Goal: Information Seeking & Learning: Learn about a topic

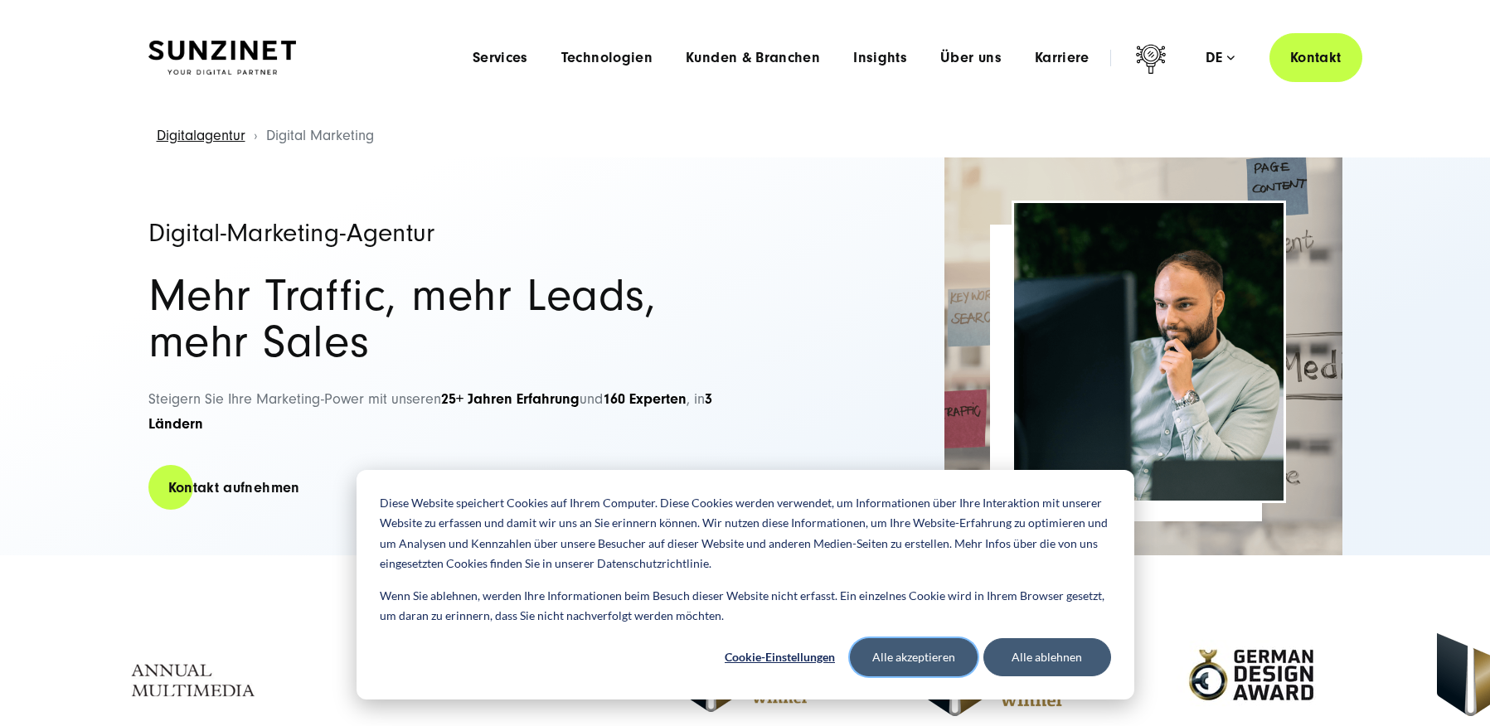
click at [935, 660] on button "Alle akzeptieren" at bounding box center [914, 658] width 128 height 38
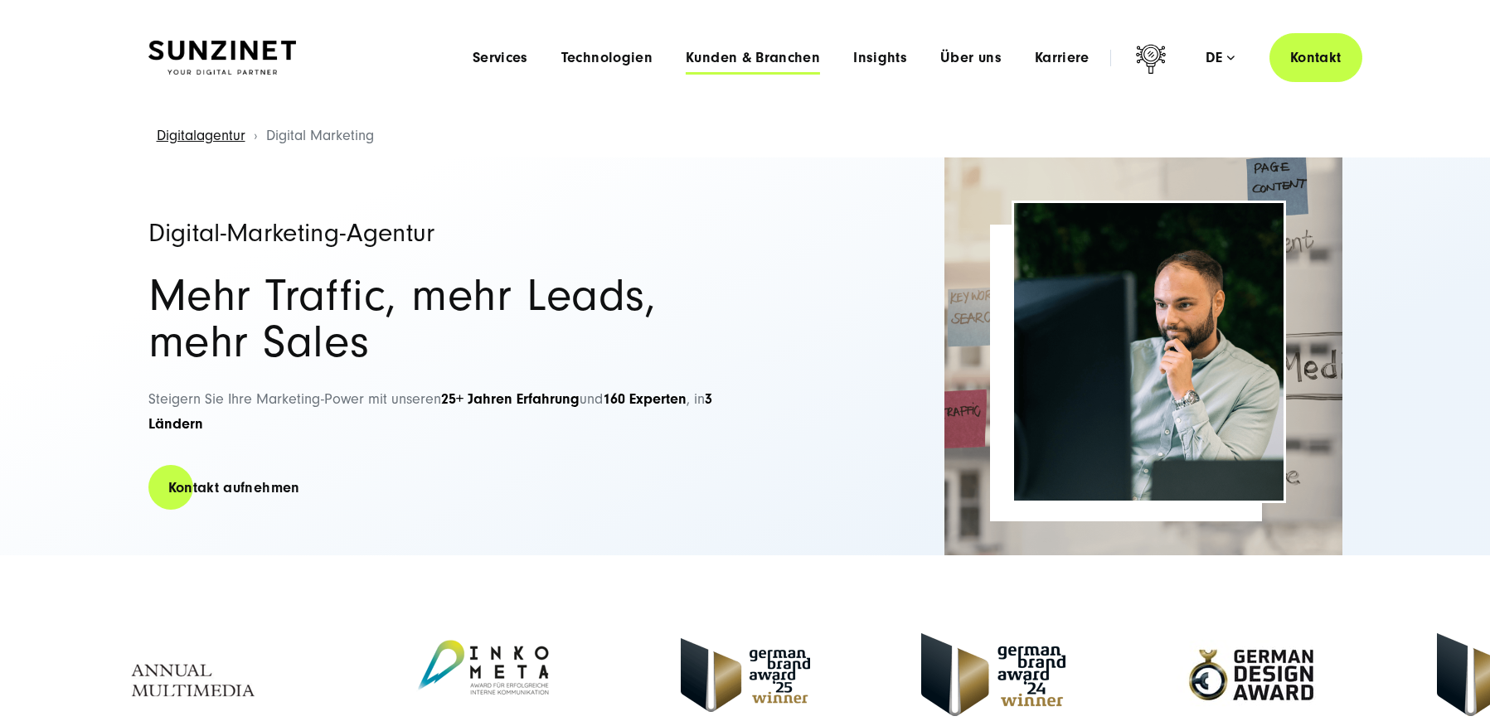
click at [777, 56] on span "Kunden & Branchen" at bounding box center [753, 58] width 134 height 17
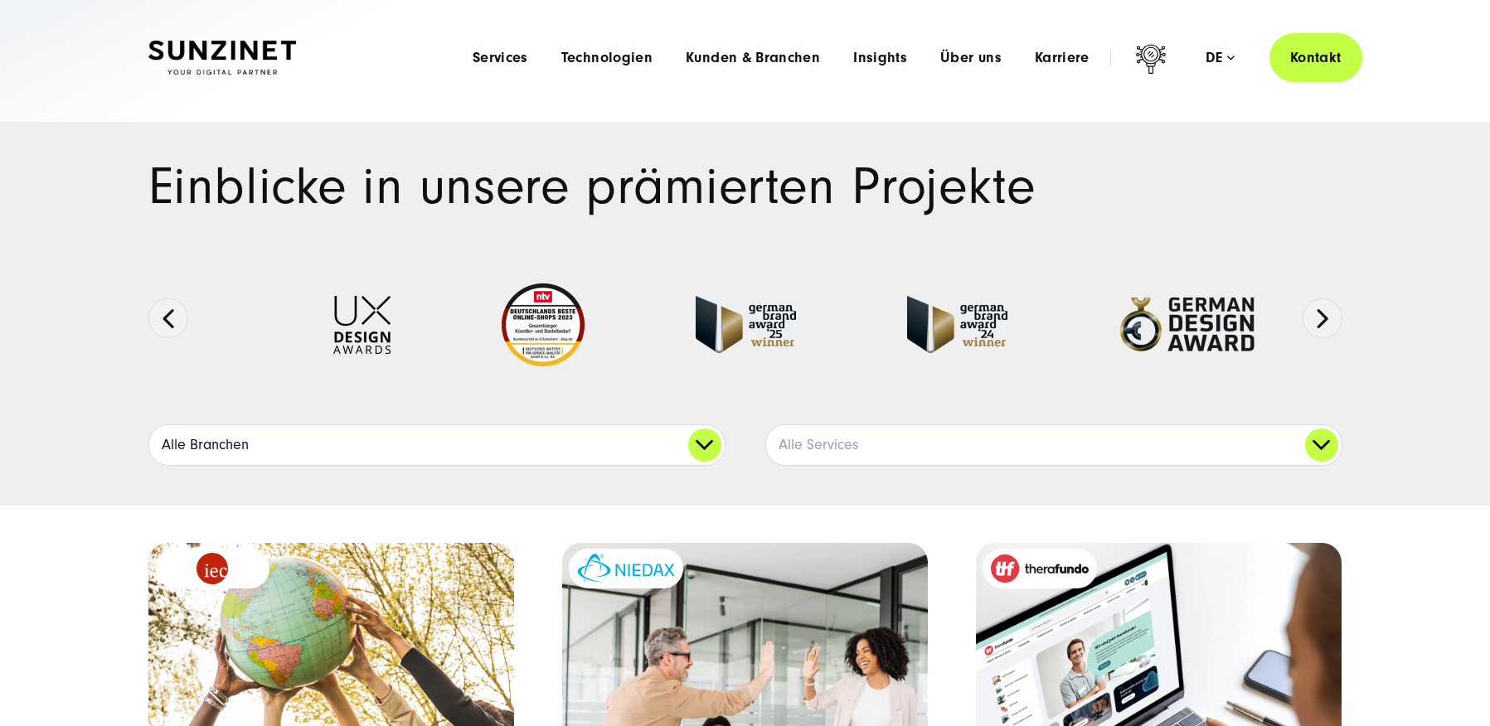
click at [697, 429] on link "Alle Branchen" at bounding box center [437, 445] width 576 height 40
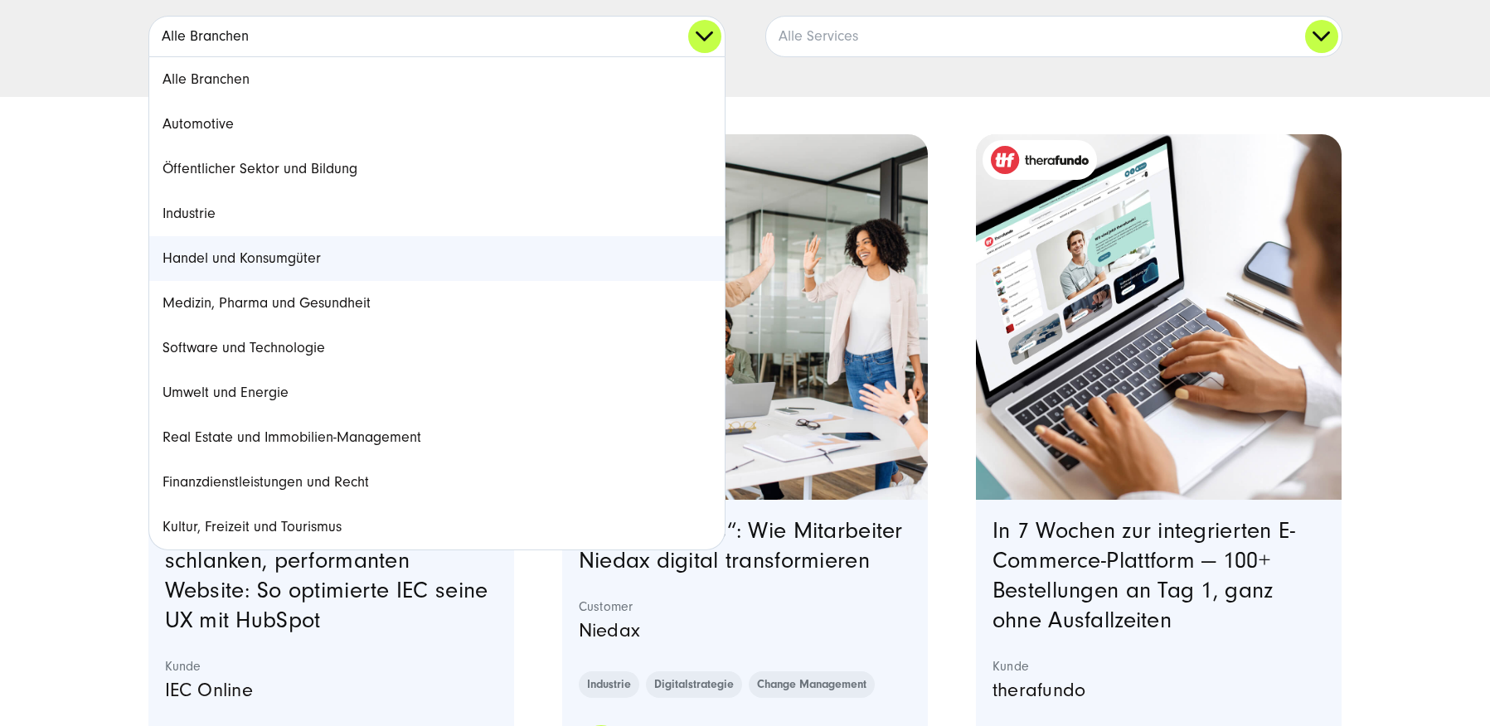
scroll to position [430, 0]
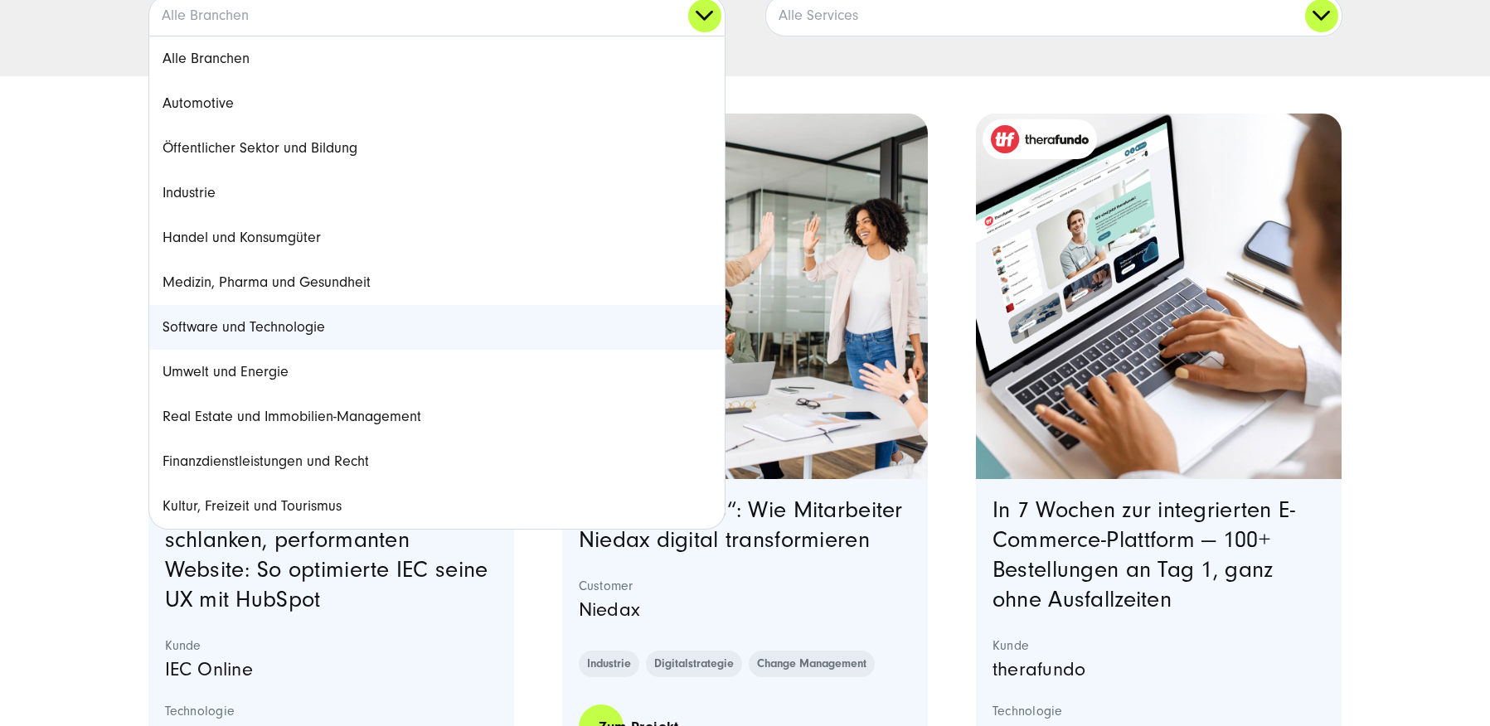
click at [301, 335] on link "Software und Technologie" at bounding box center [437, 327] width 576 height 45
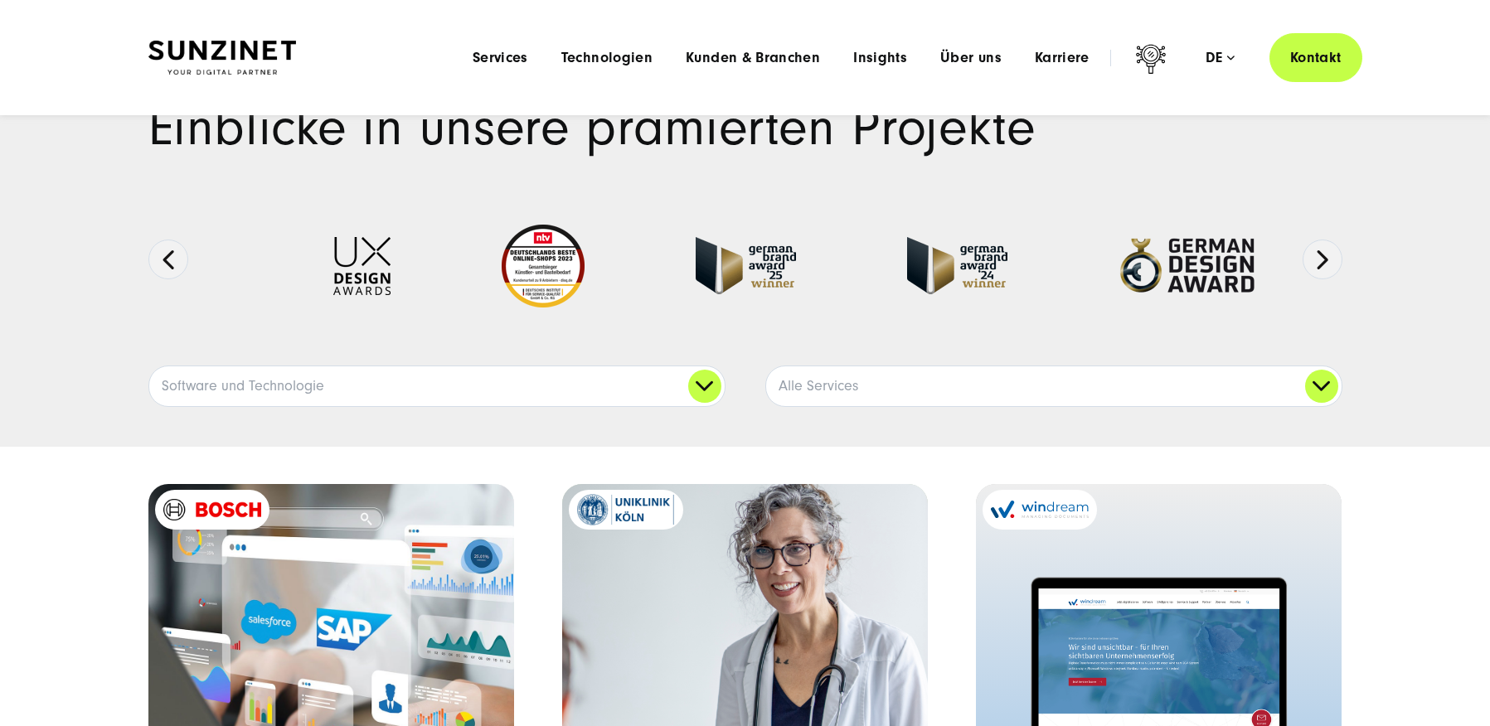
scroll to position [0, 0]
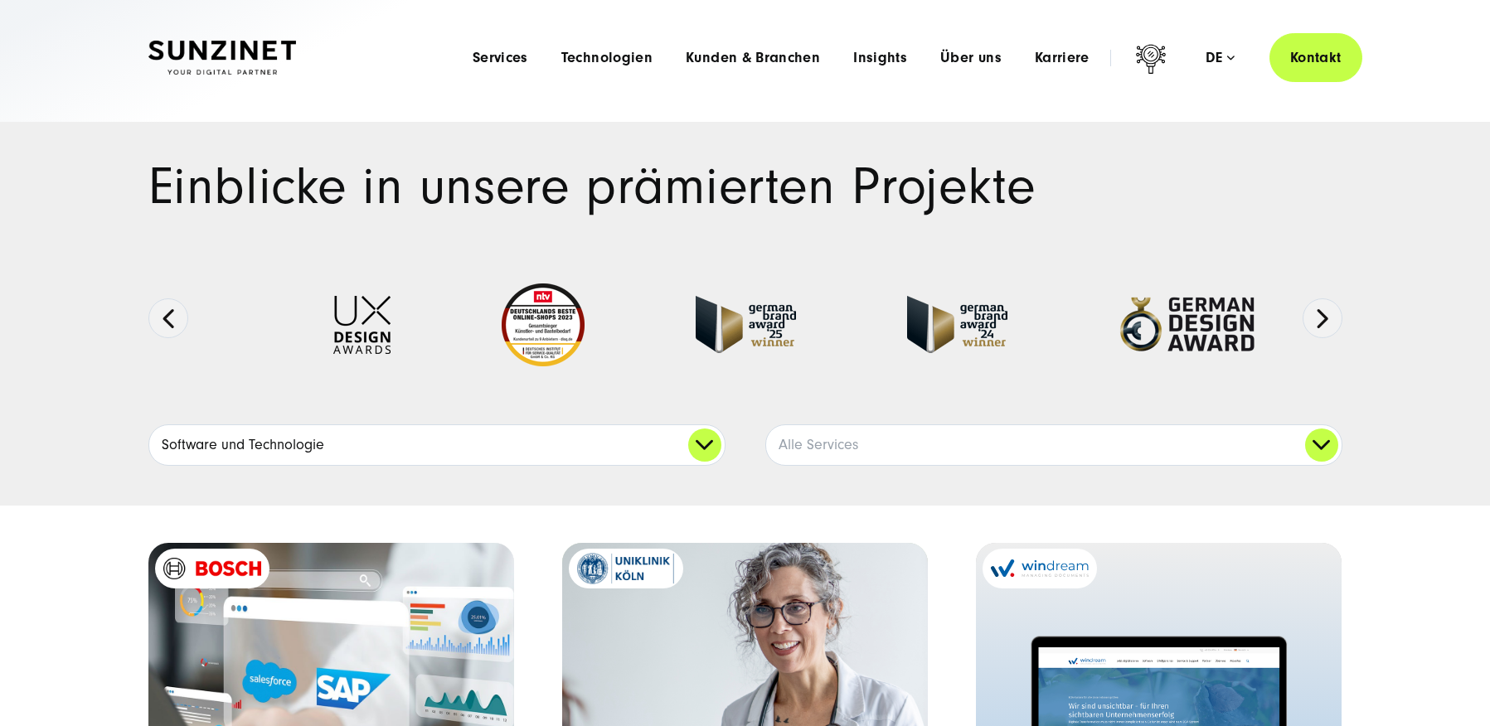
click at [707, 445] on link "Software und Technologie" at bounding box center [437, 445] width 576 height 40
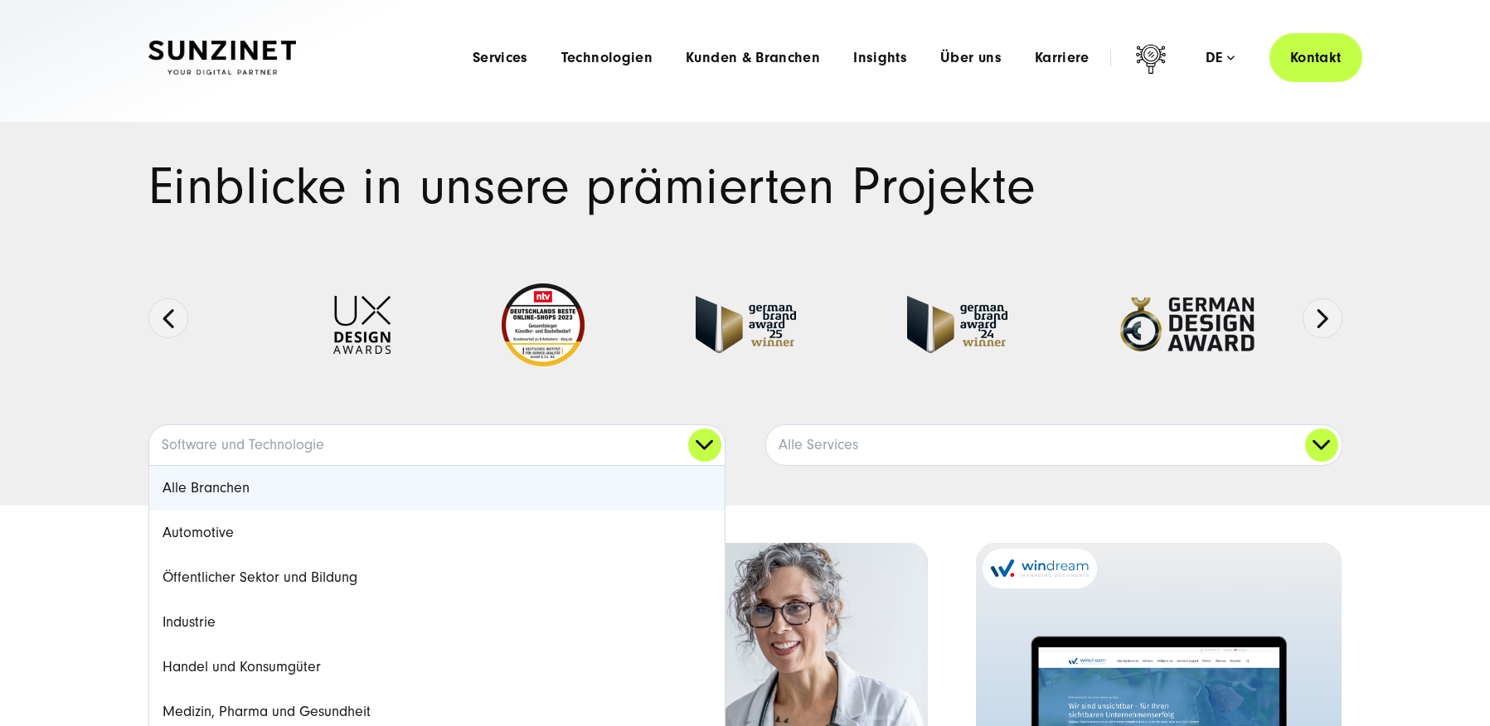
click at [252, 487] on link "Alle Branchen" at bounding box center [437, 488] width 576 height 45
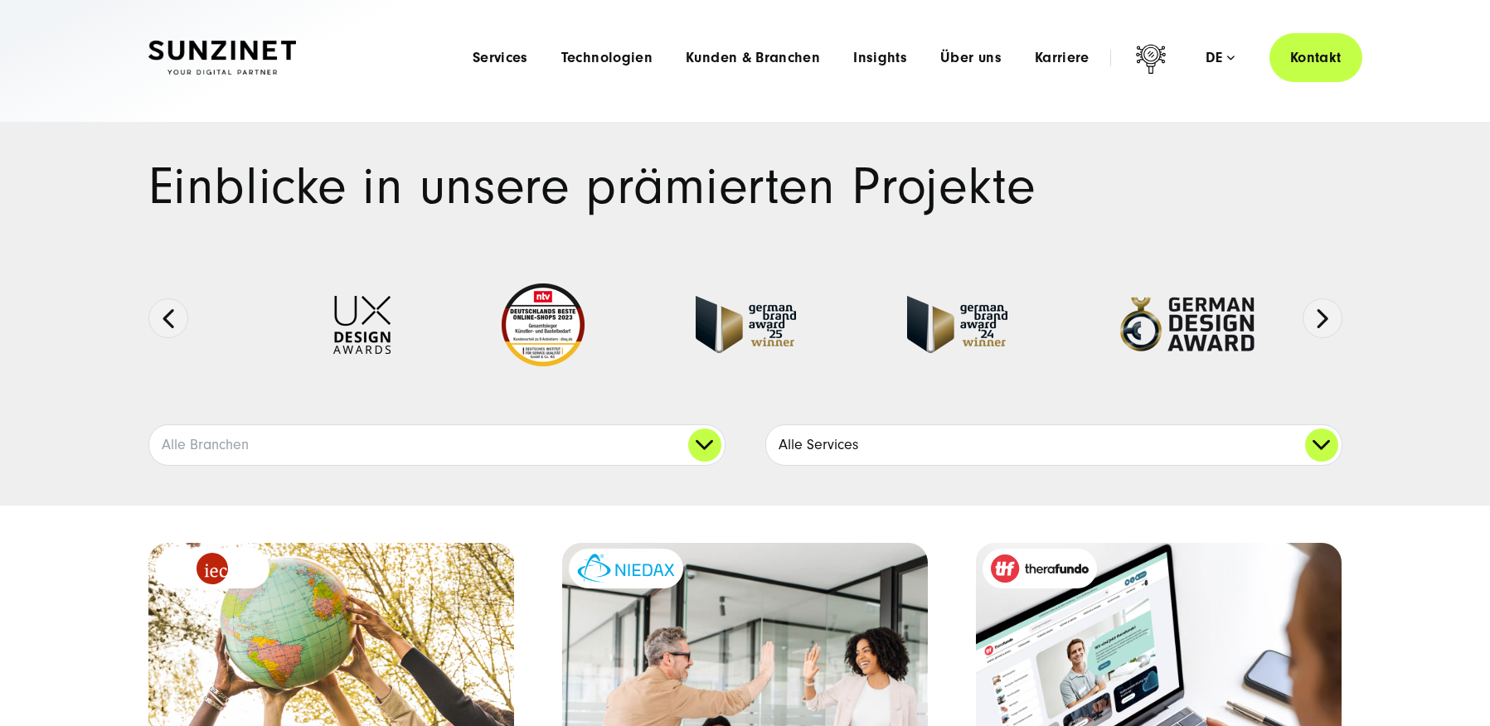
click at [1319, 454] on link "Alle Services" at bounding box center [1054, 445] width 576 height 40
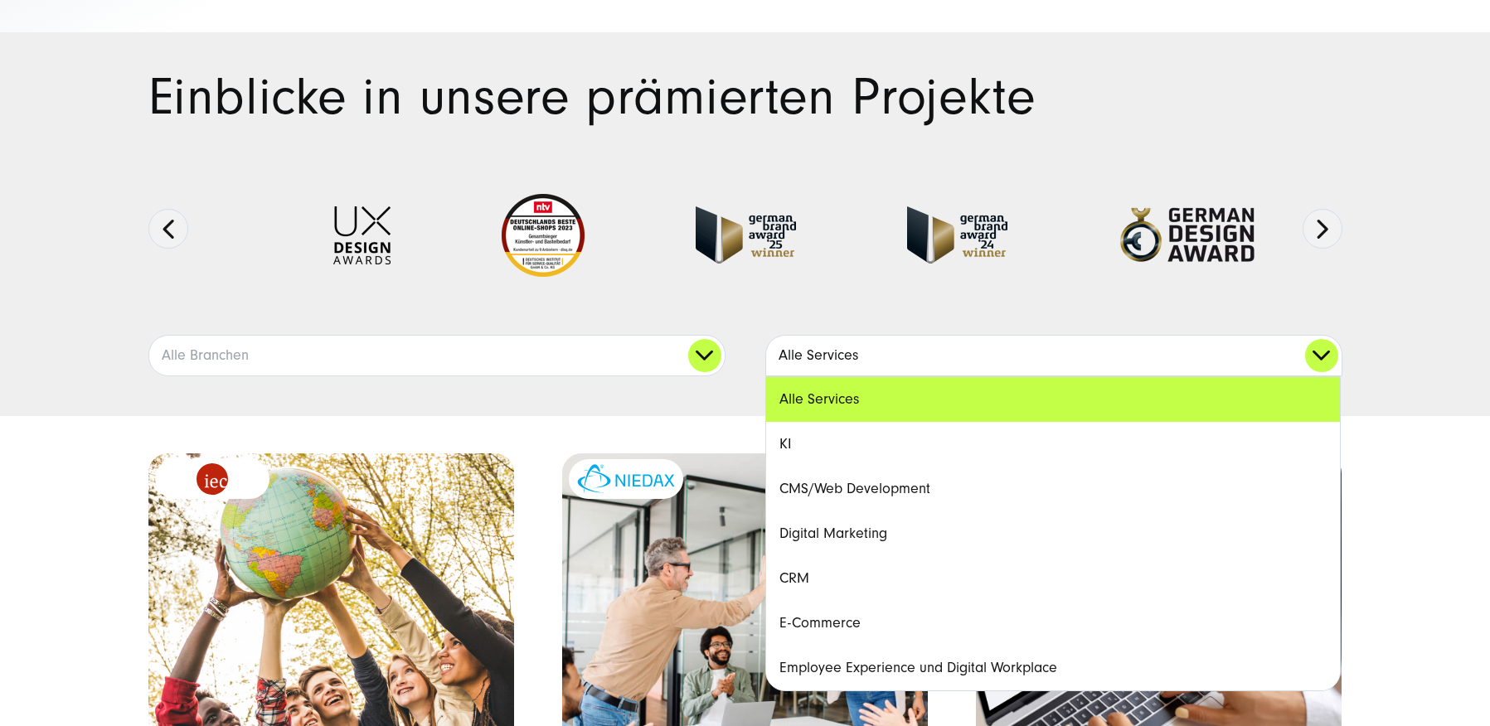
scroll to position [171, 0]
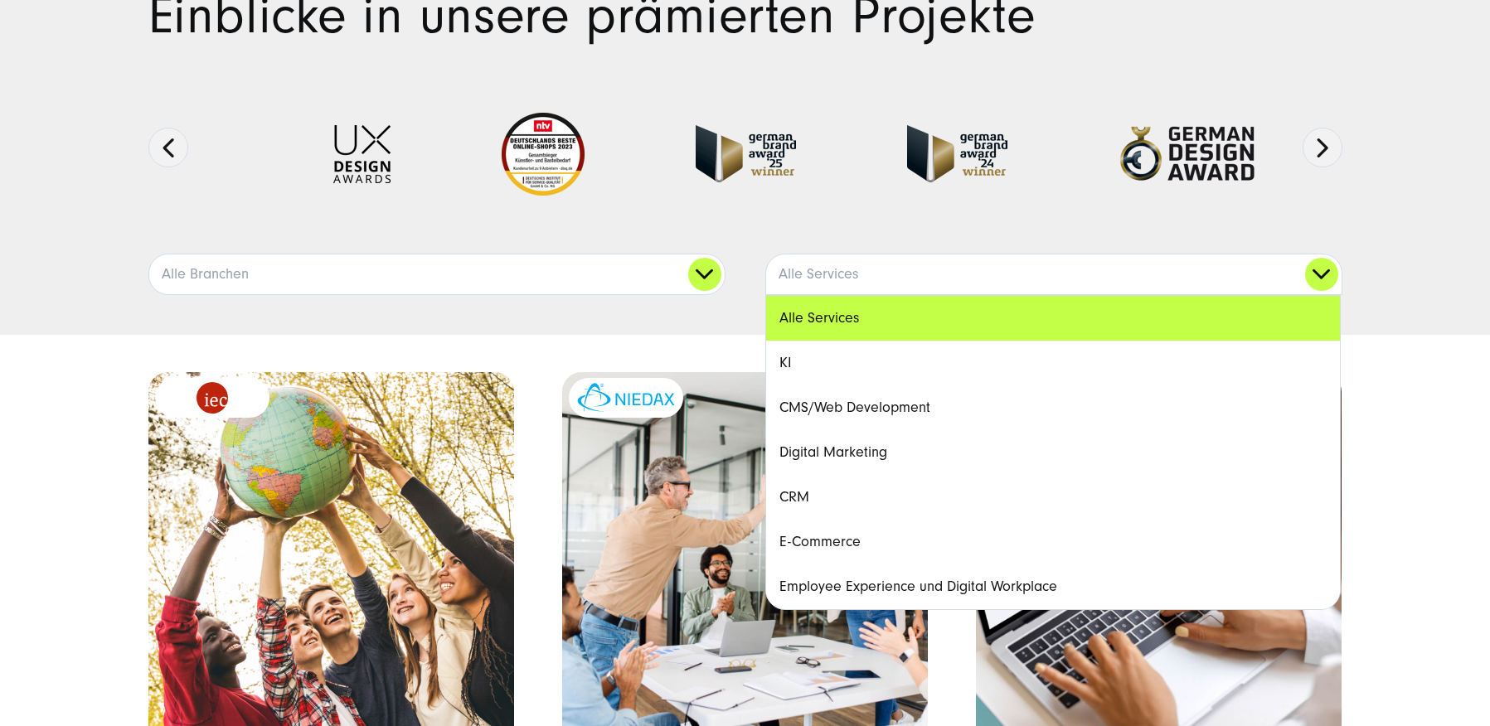
click at [881, 449] on link "Digital Marketing" at bounding box center [1053, 452] width 574 height 45
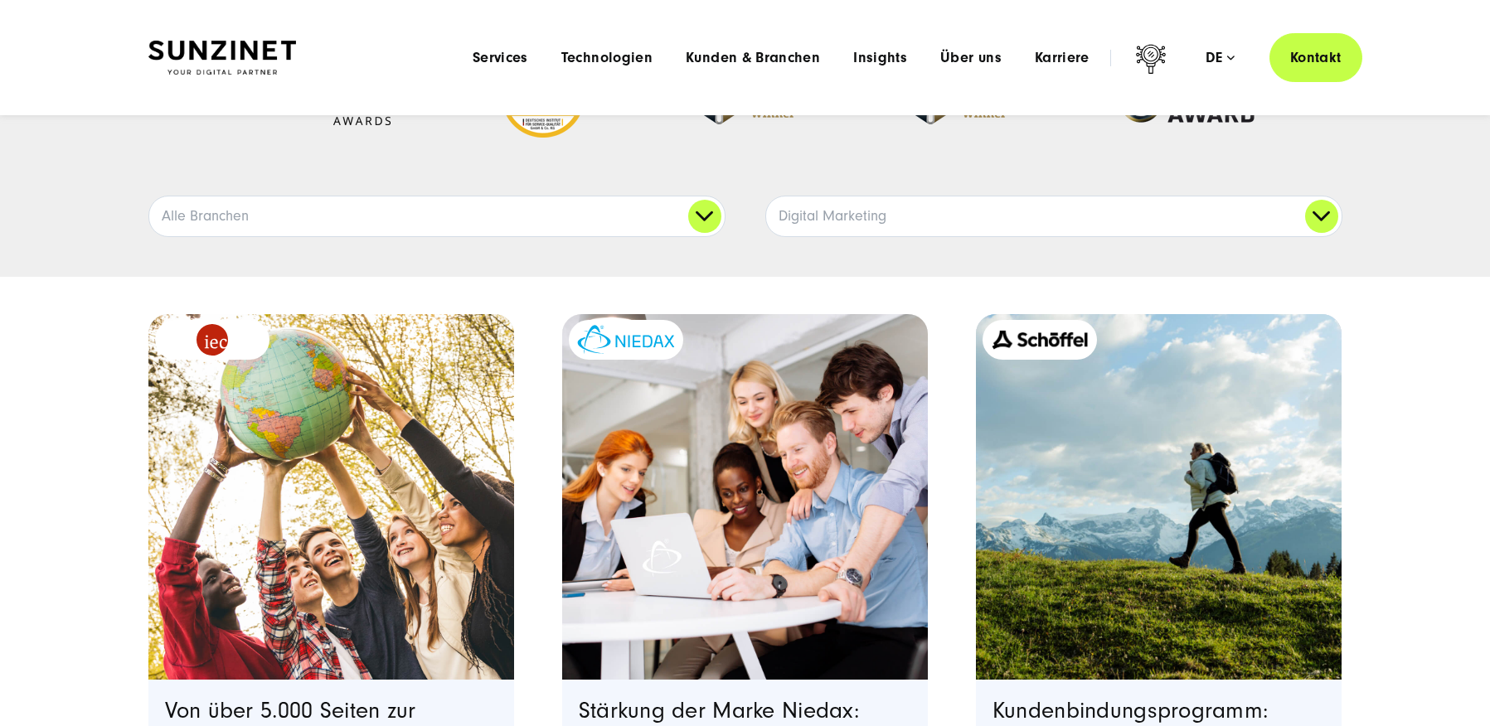
scroll to position [0, 0]
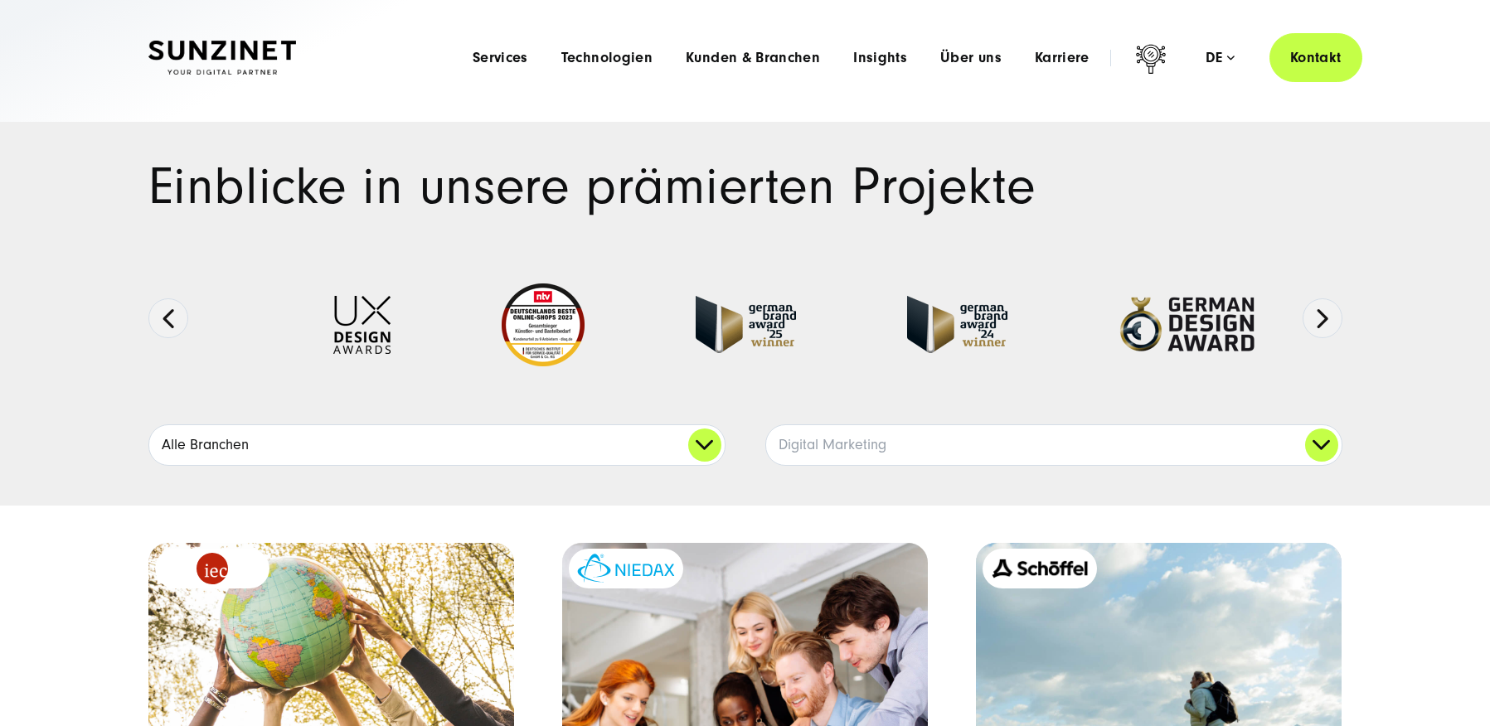
click at [712, 445] on link "Alle Branchen" at bounding box center [437, 445] width 576 height 40
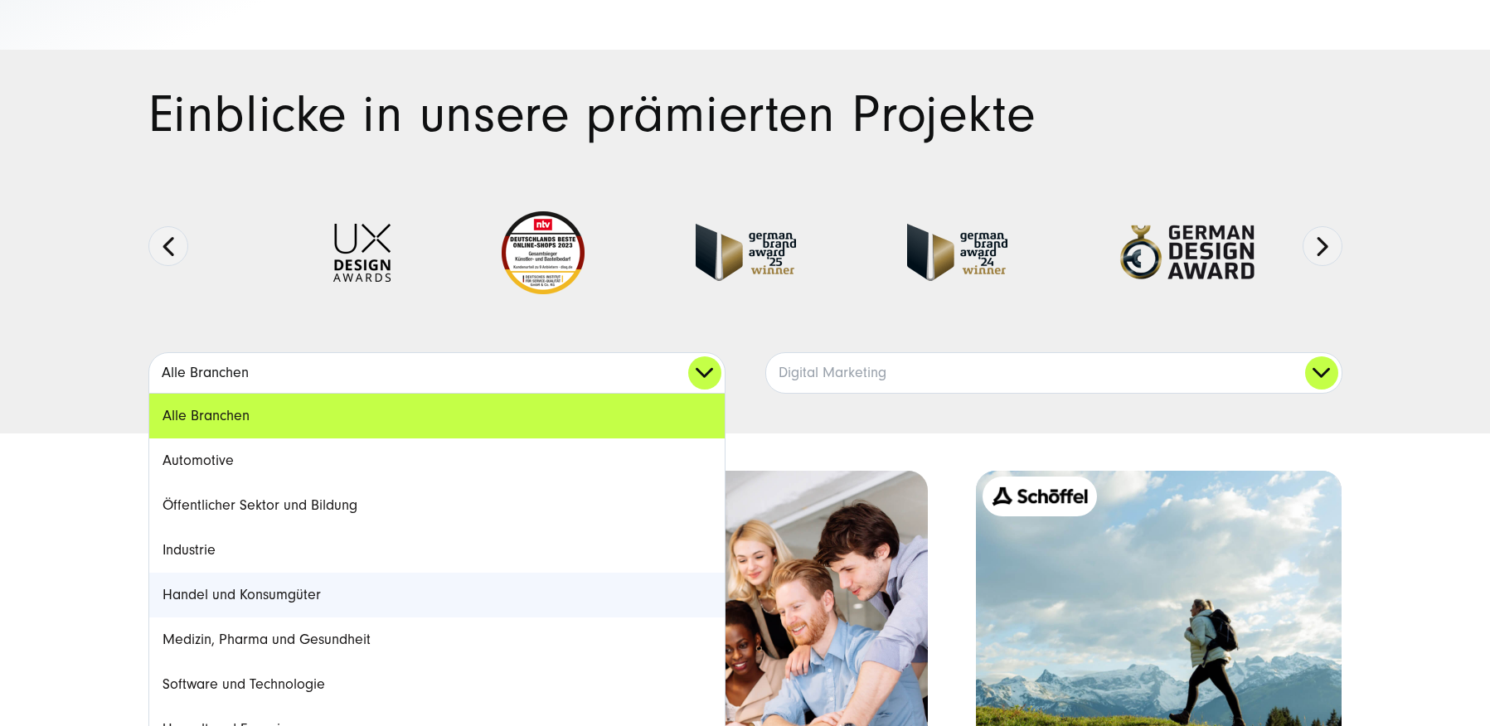
scroll to position [202, 0]
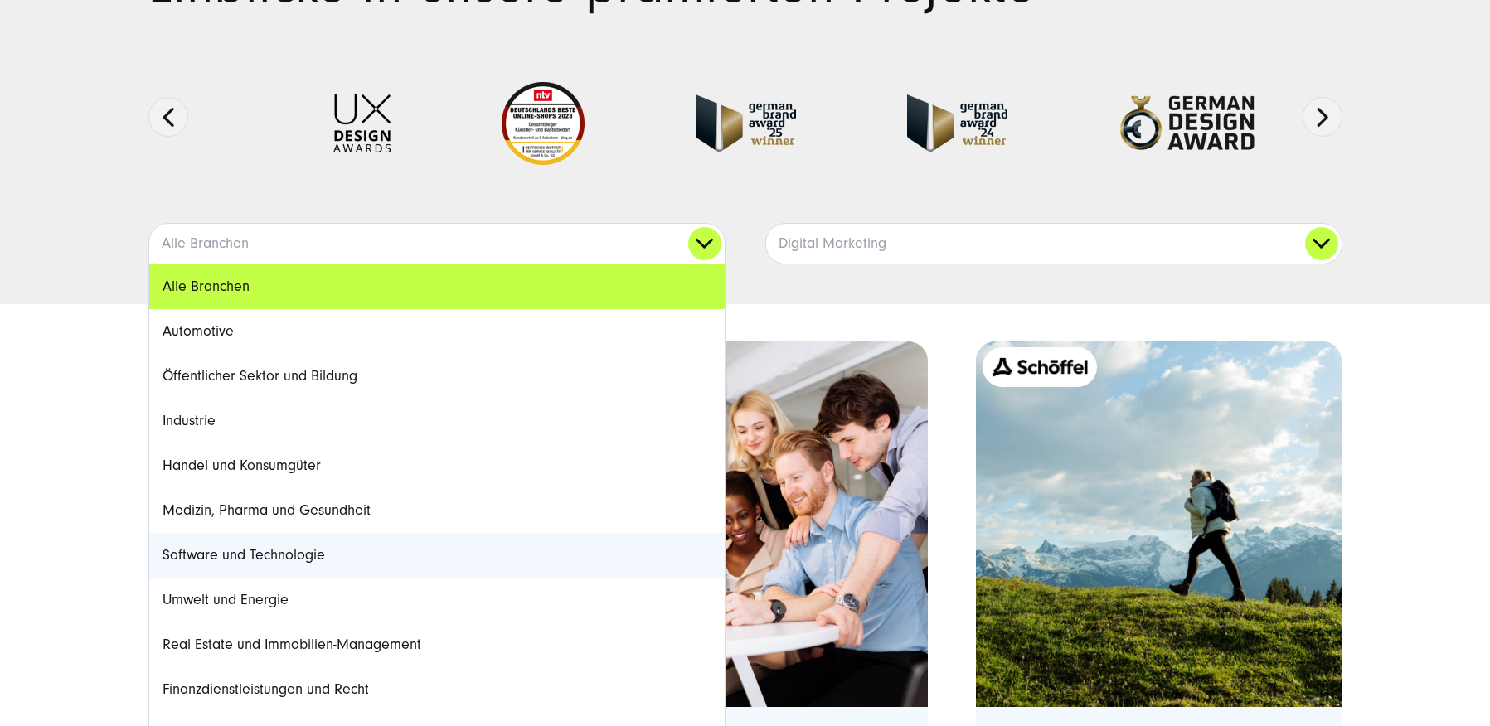
click at [270, 554] on link "Software und Technologie" at bounding box center [437, 555] width 576 height 45
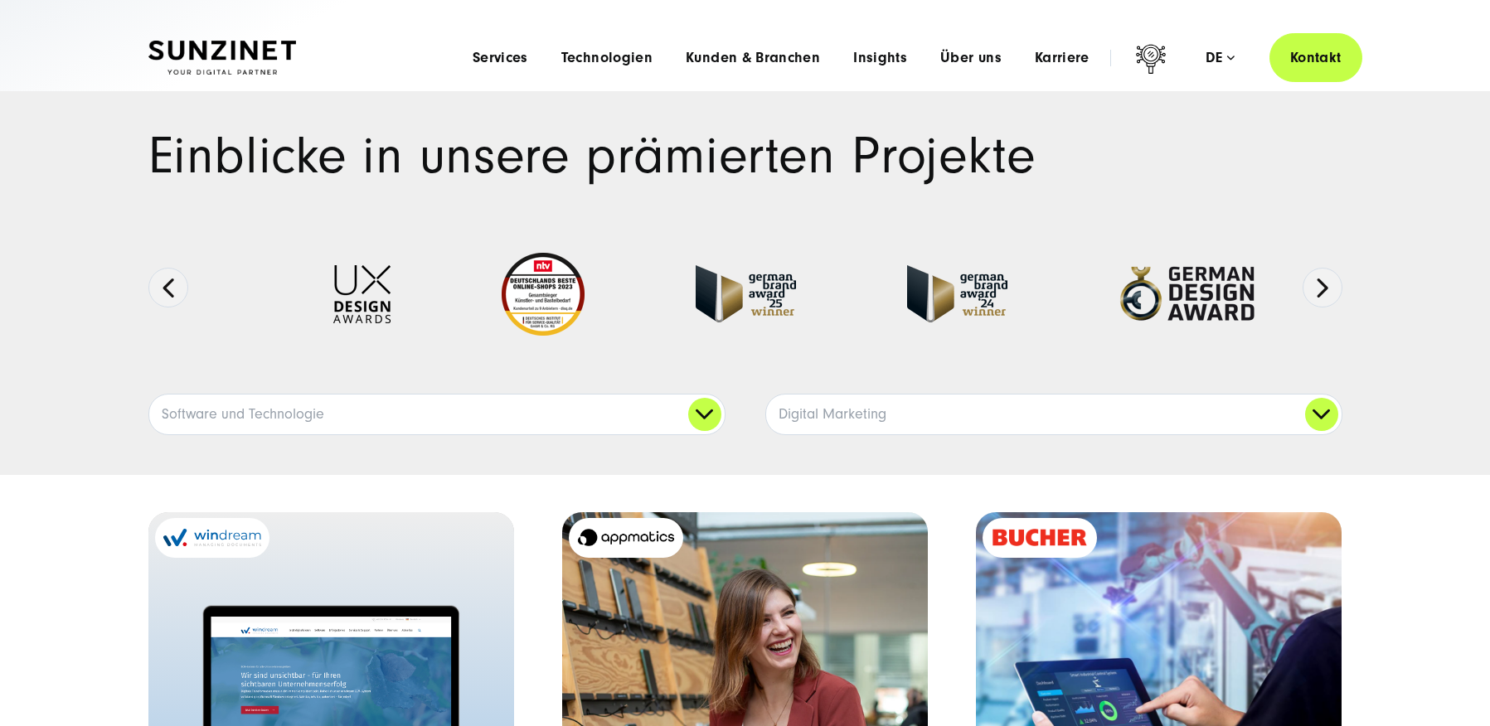
scroll to position [0, 0]
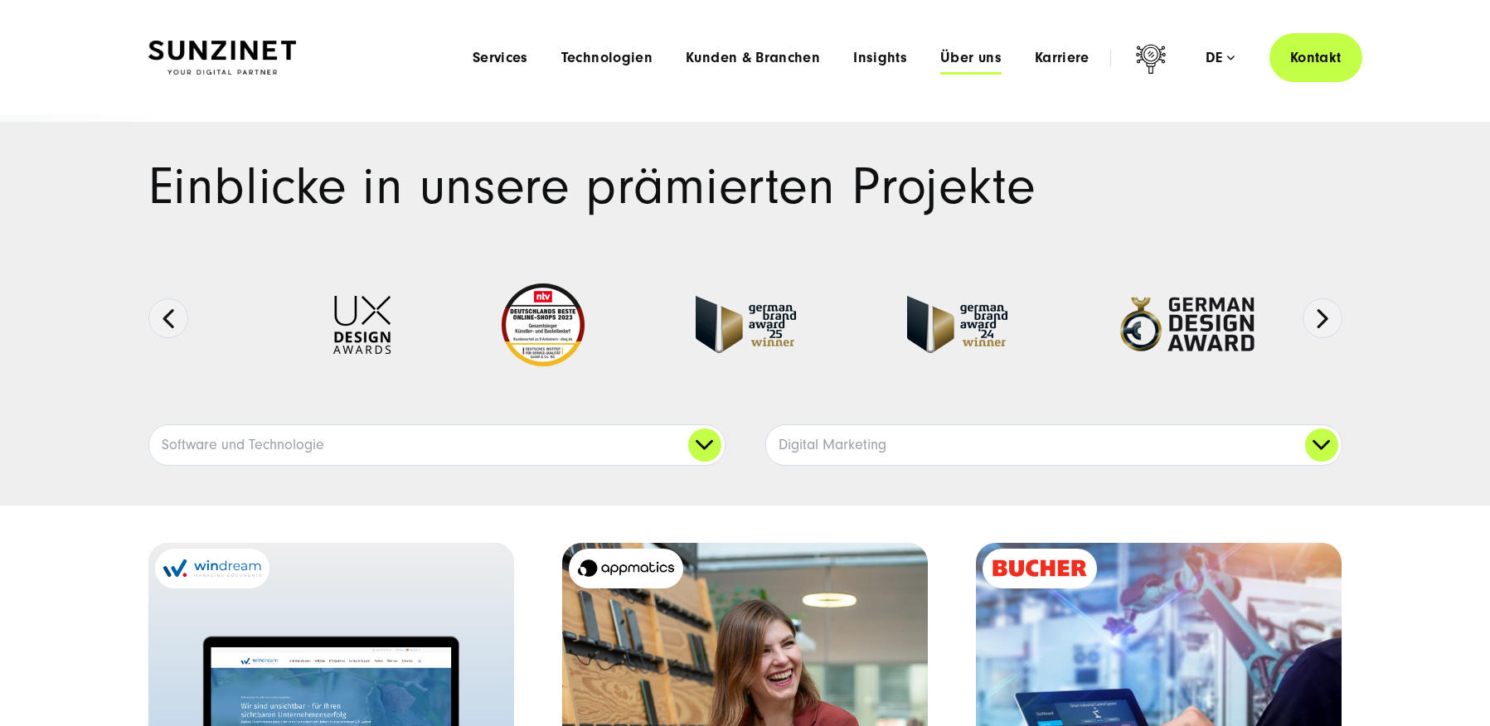
click at [982, 56] on span "Über uns" at bounding box center [970, 58] width 61 height 17
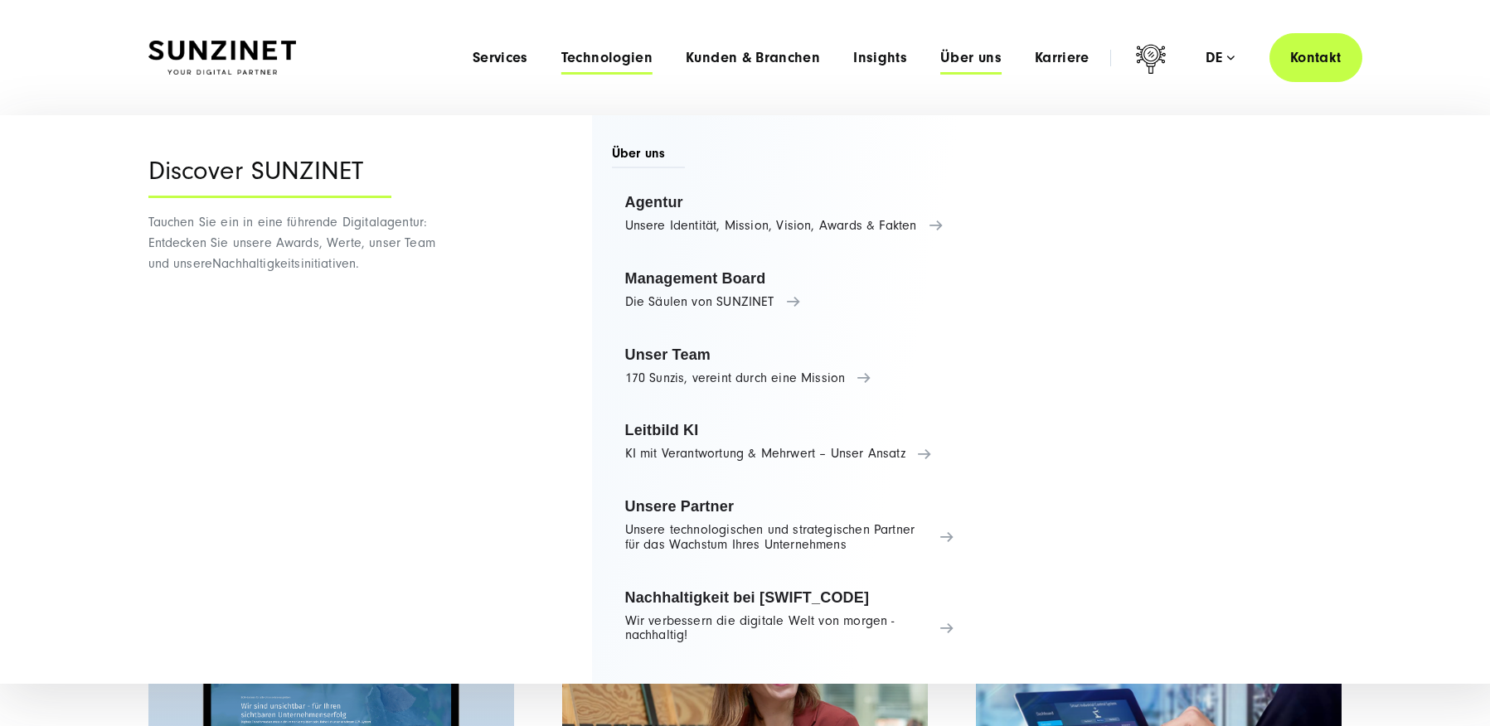
click at [600, 53] on span "Technologien" at bounding box center [606, 58] width 91 height 17
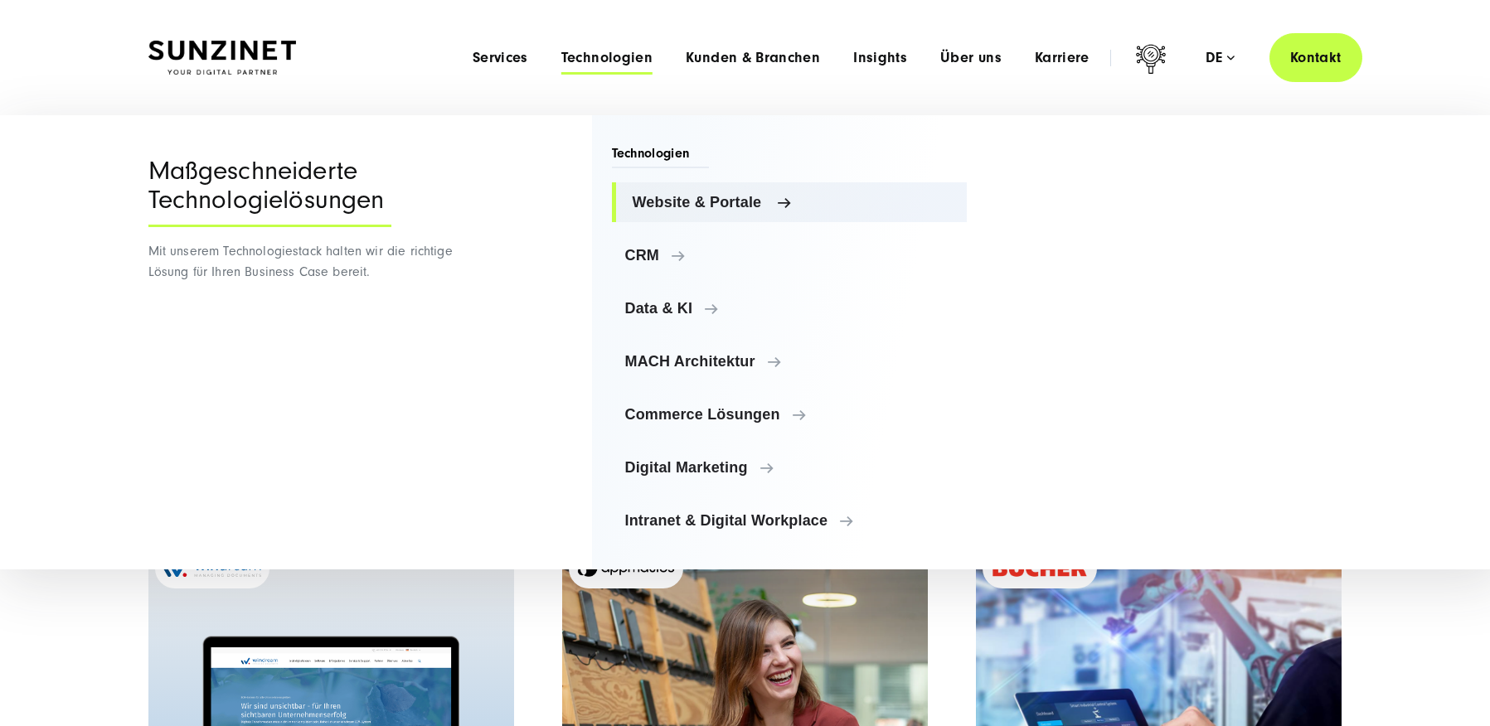
click at [679, 205] on span "Website & Portale" at bounding box center [794, 202] width 322 height 17
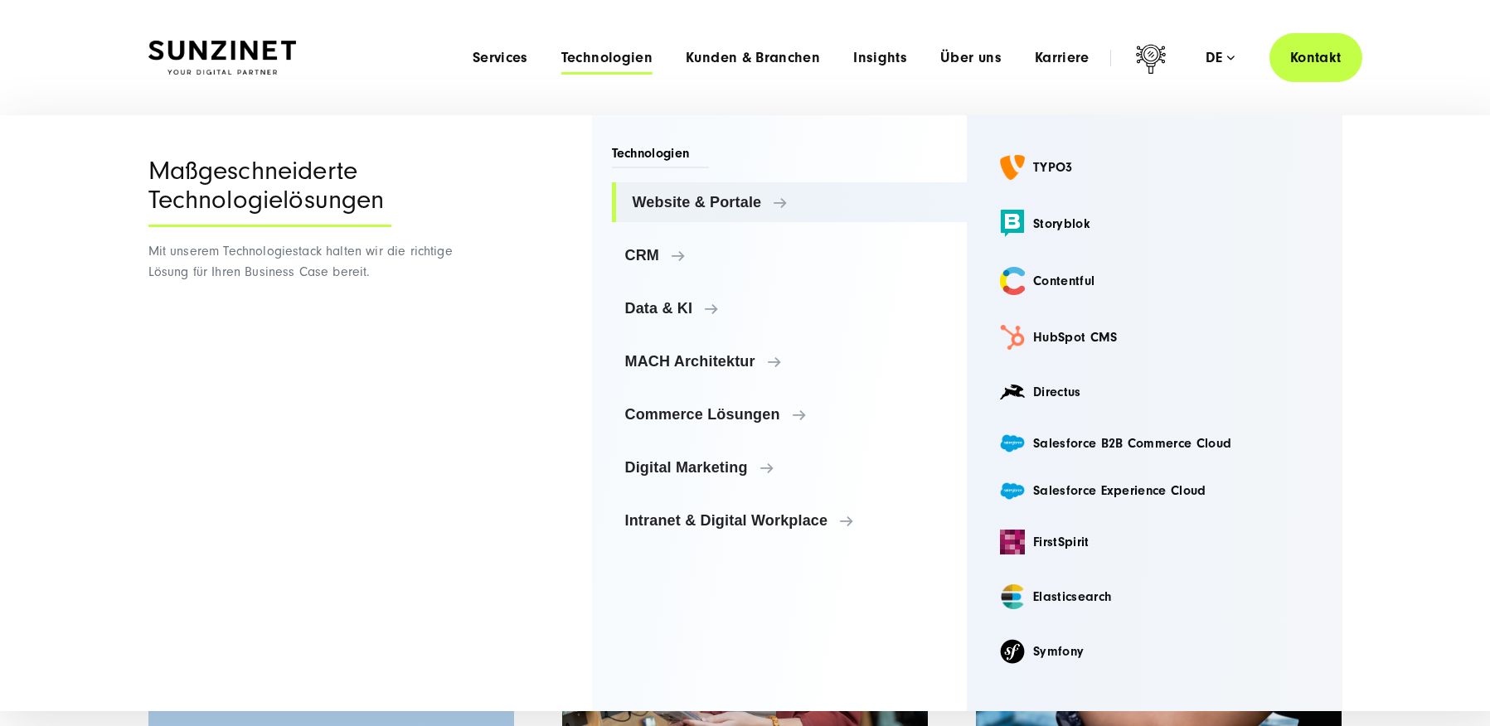
scroll to position [103, 0]
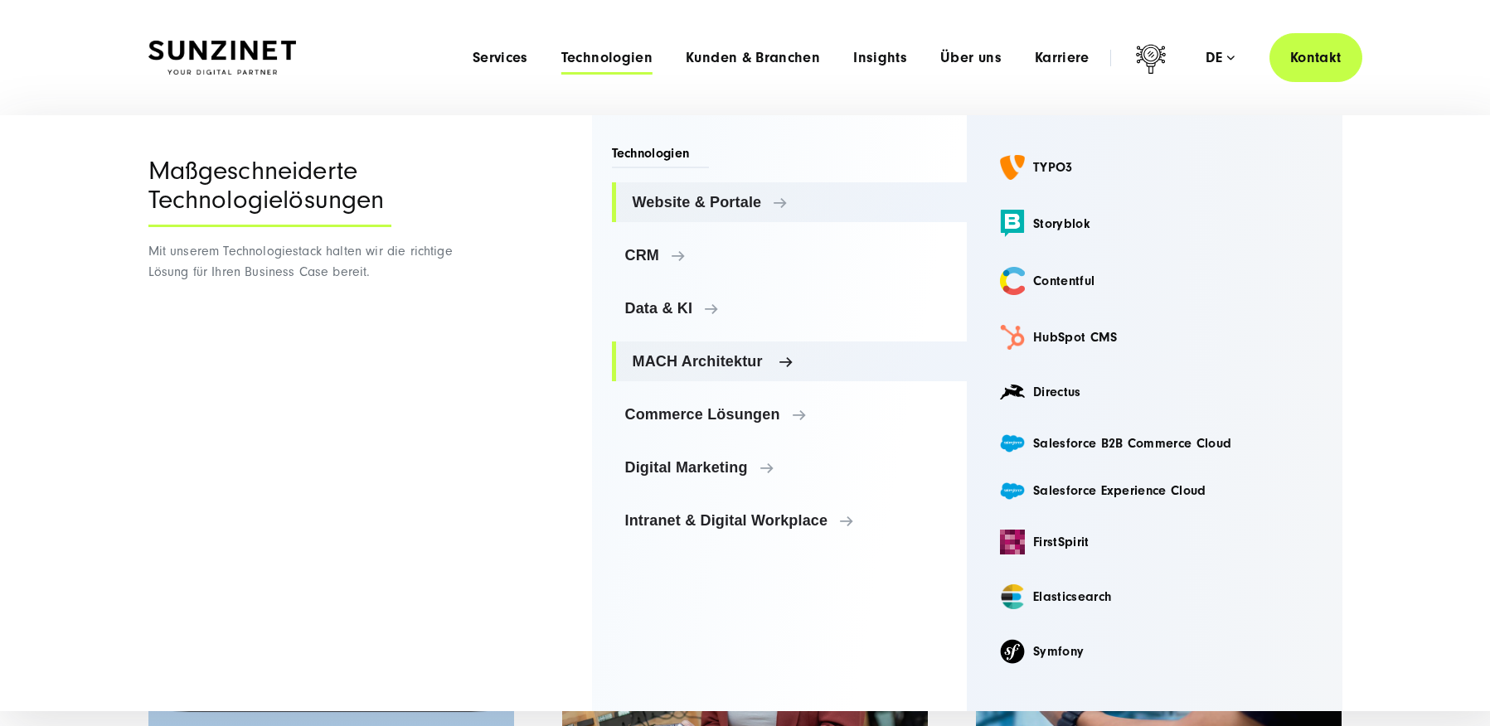
click at [668, 356] on span "MACH Architektur" at bounding box center [794, 361] width 322 height 17
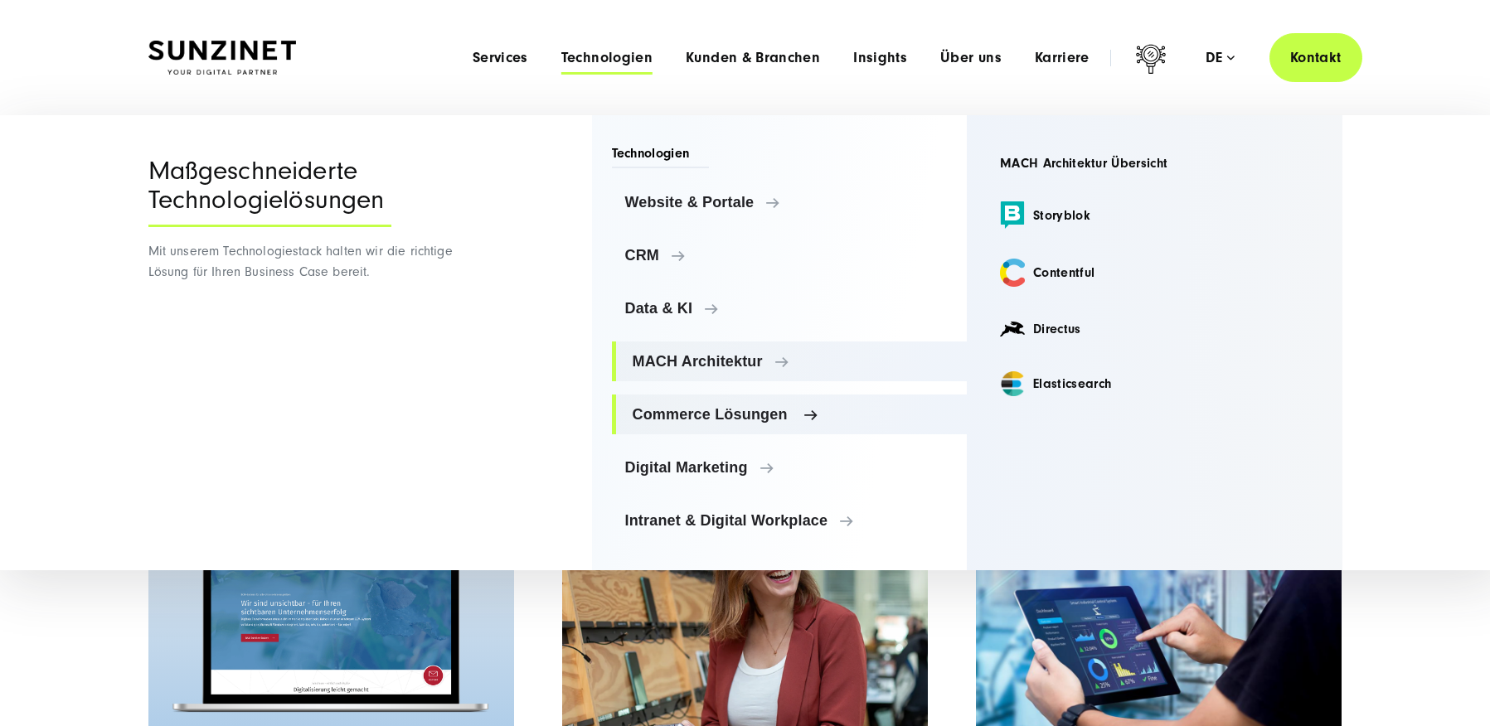
click at [697, 418] on span "Commerce Lösungen" at bounding box center [794, 414] width 322 height 17
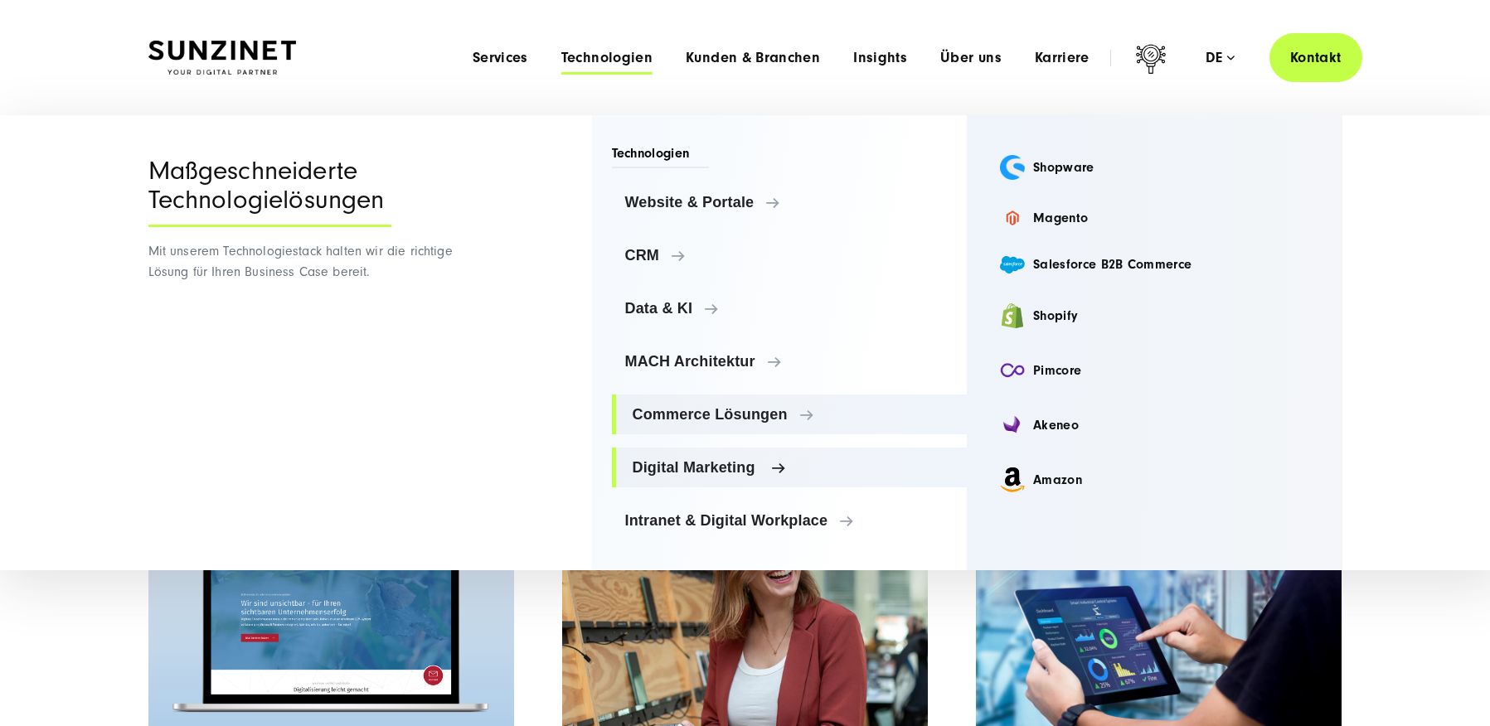
click at [702, 479] on link "Digital Marketing" at bounding box center [790, 468] width 356 height 40
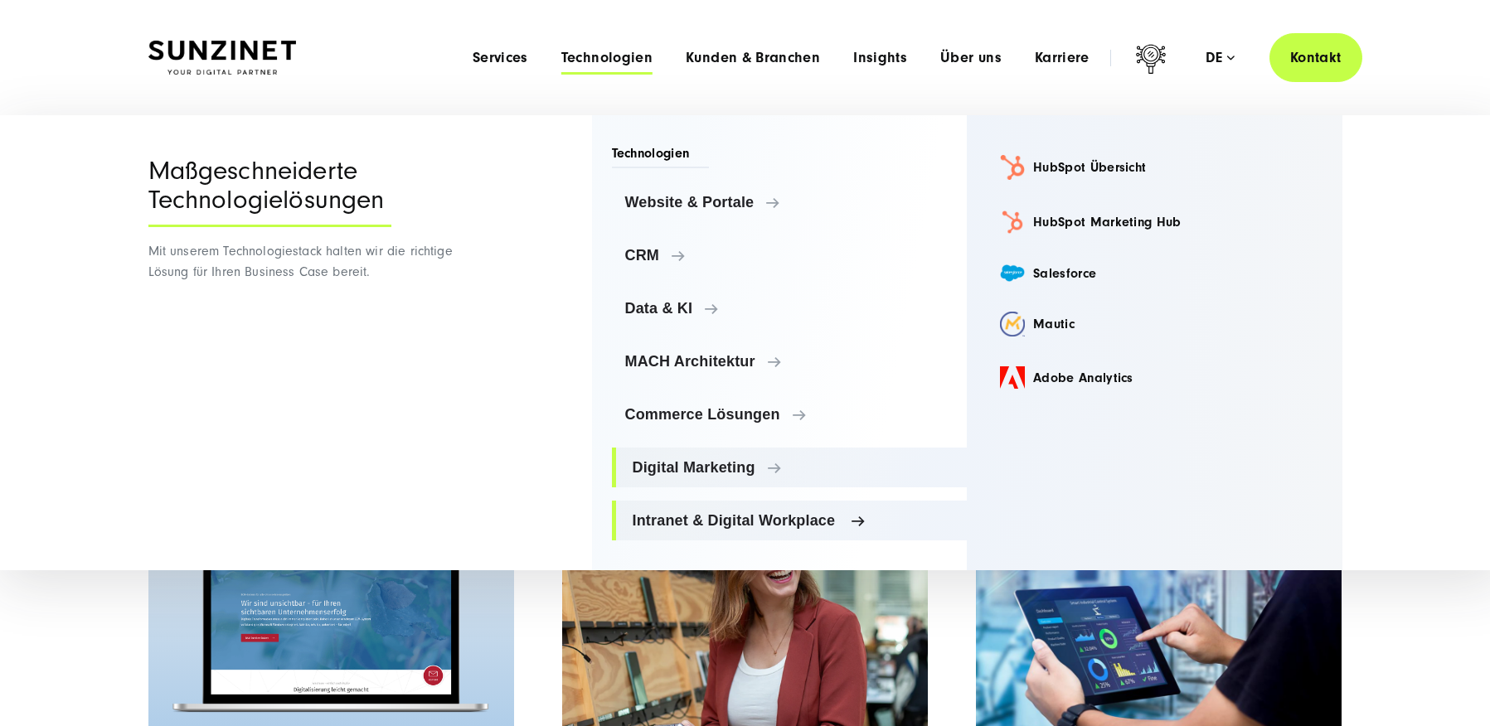
click at [714, 513] on span "Intranet & Digital Workplace" at bounding box center [794, 521] width 322 height 17
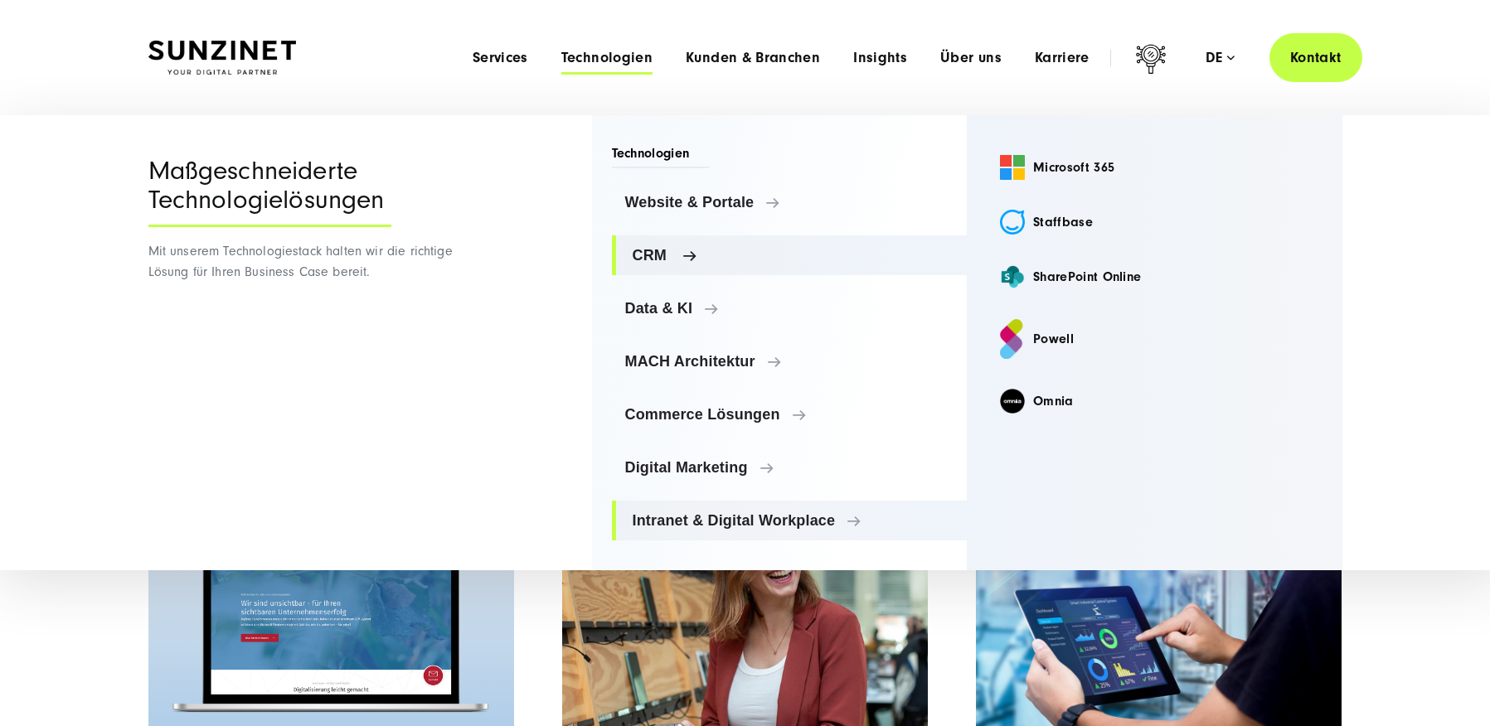
click at [658, 262] on span "CRM" at bounding box center [794, 255] width 322 height 17
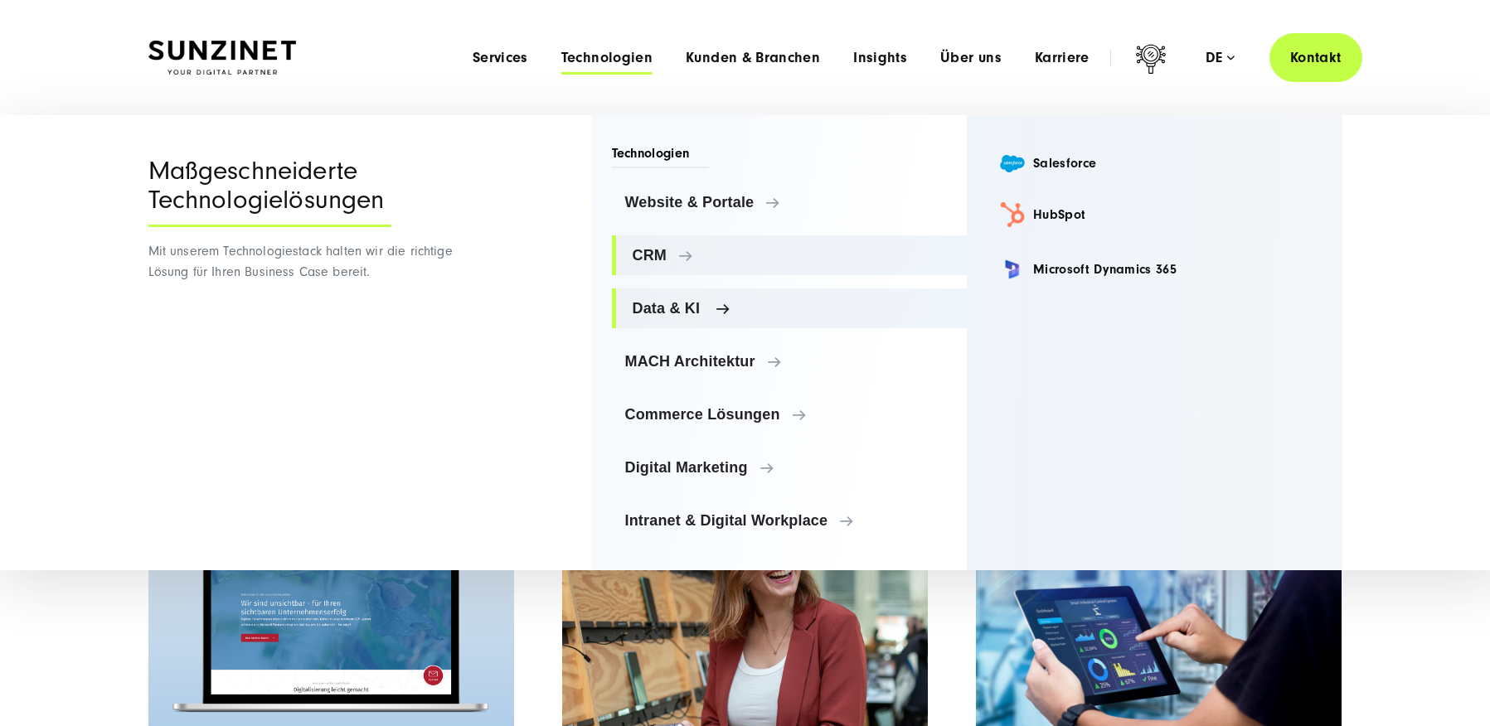
click at [687, 310] on span "Data & KI" at bounding box center [794, 308] width 322 height 17
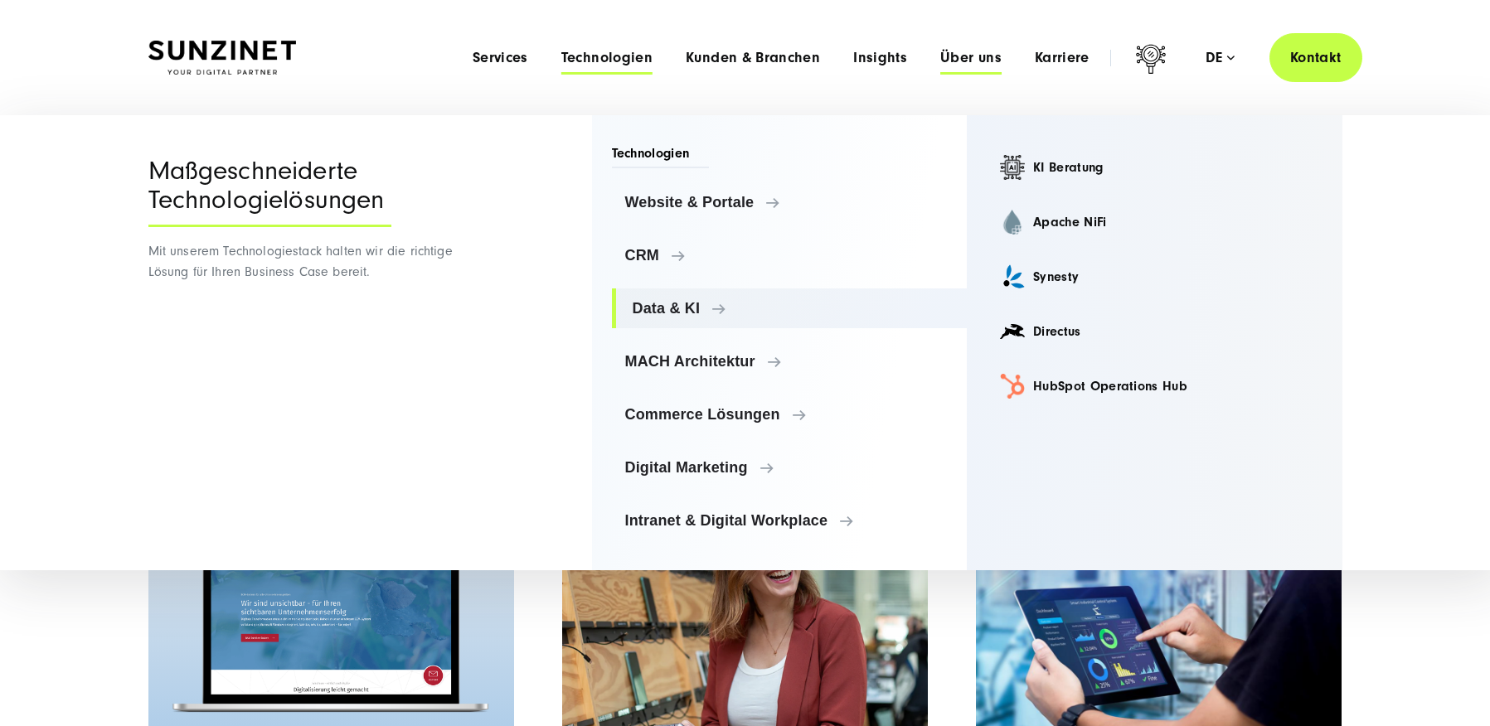
click at [966, 54] on span "Über uns" at bounding box center [970, 58] width 61 height 17
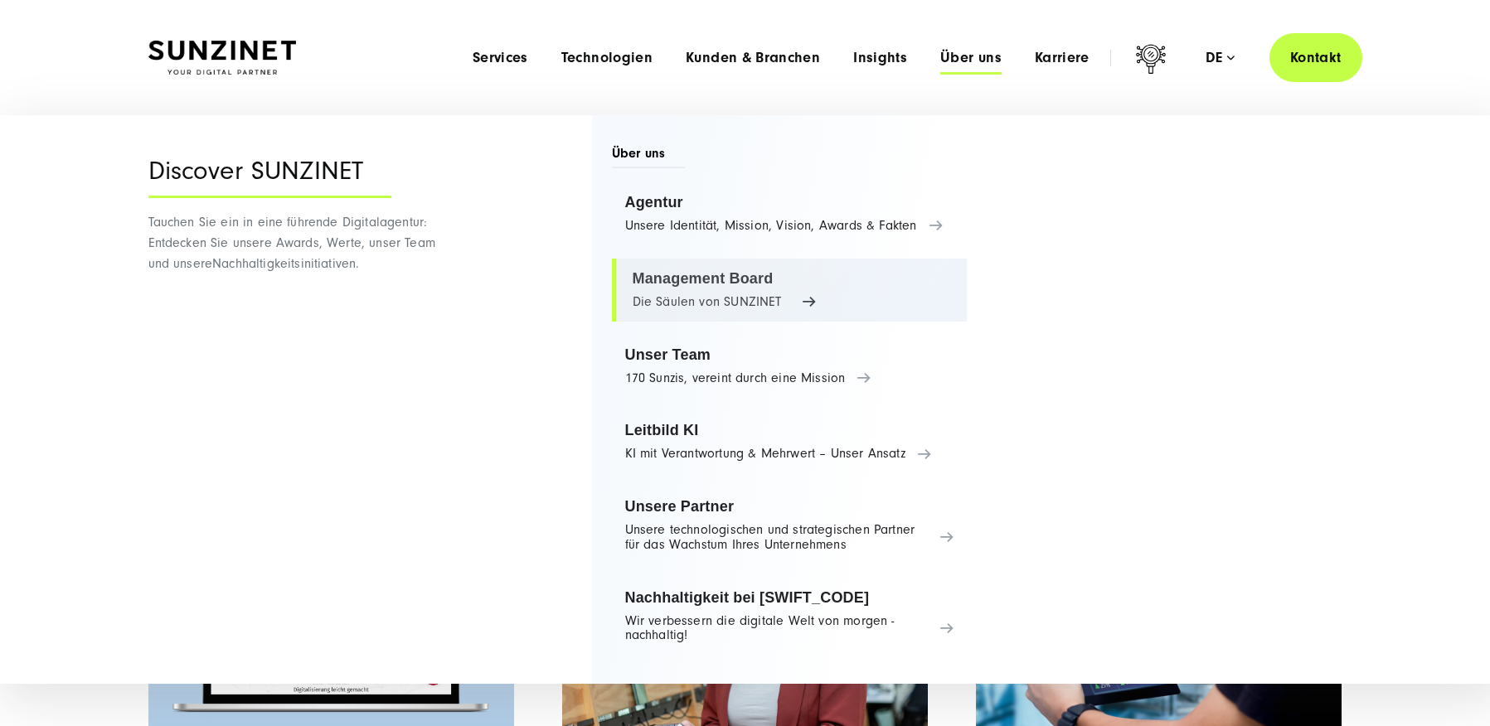
click at [706, 279] on link "Management Board Die Säulen von SUNZINET" at bounding box center [790, 290] width 356 height 63
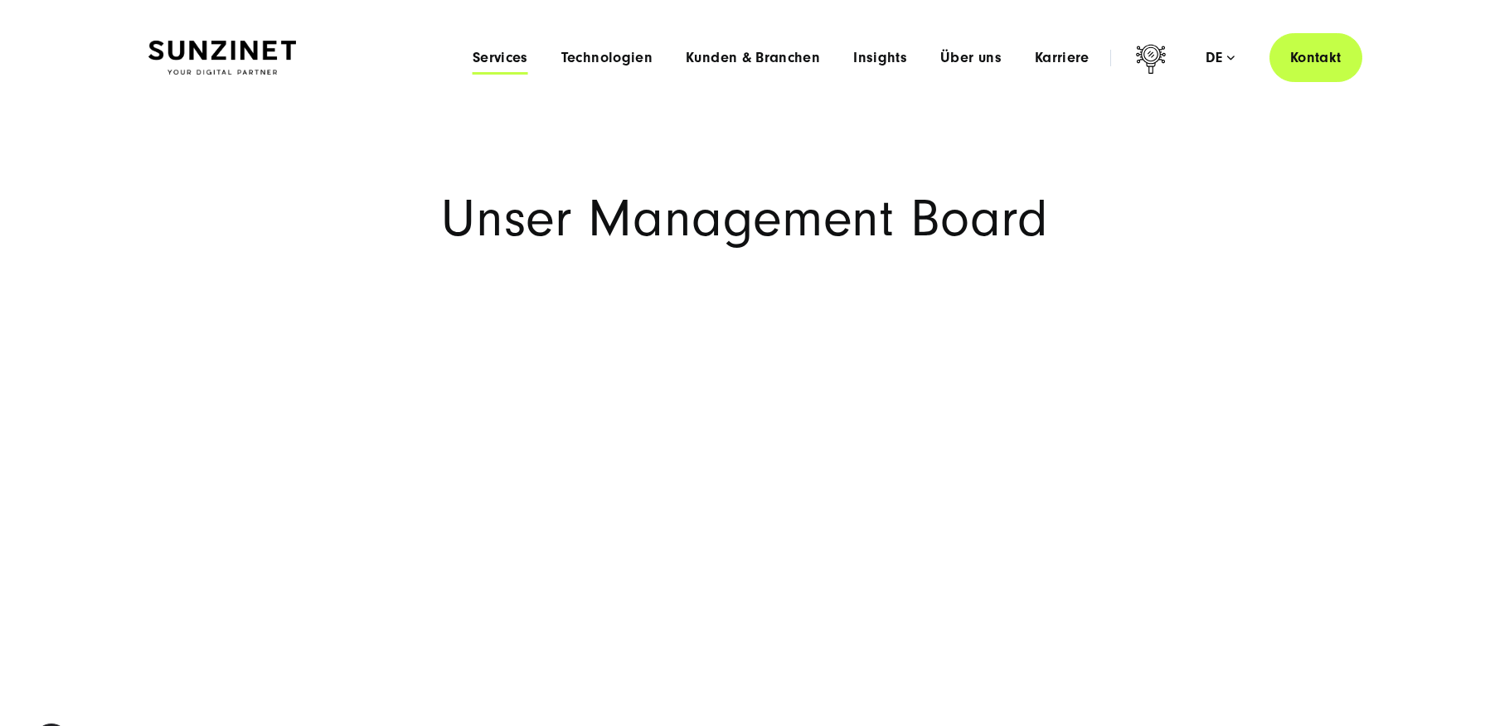
click at [522, 51] on span "Services" at bounding box center [501, 58] width 56 height 17
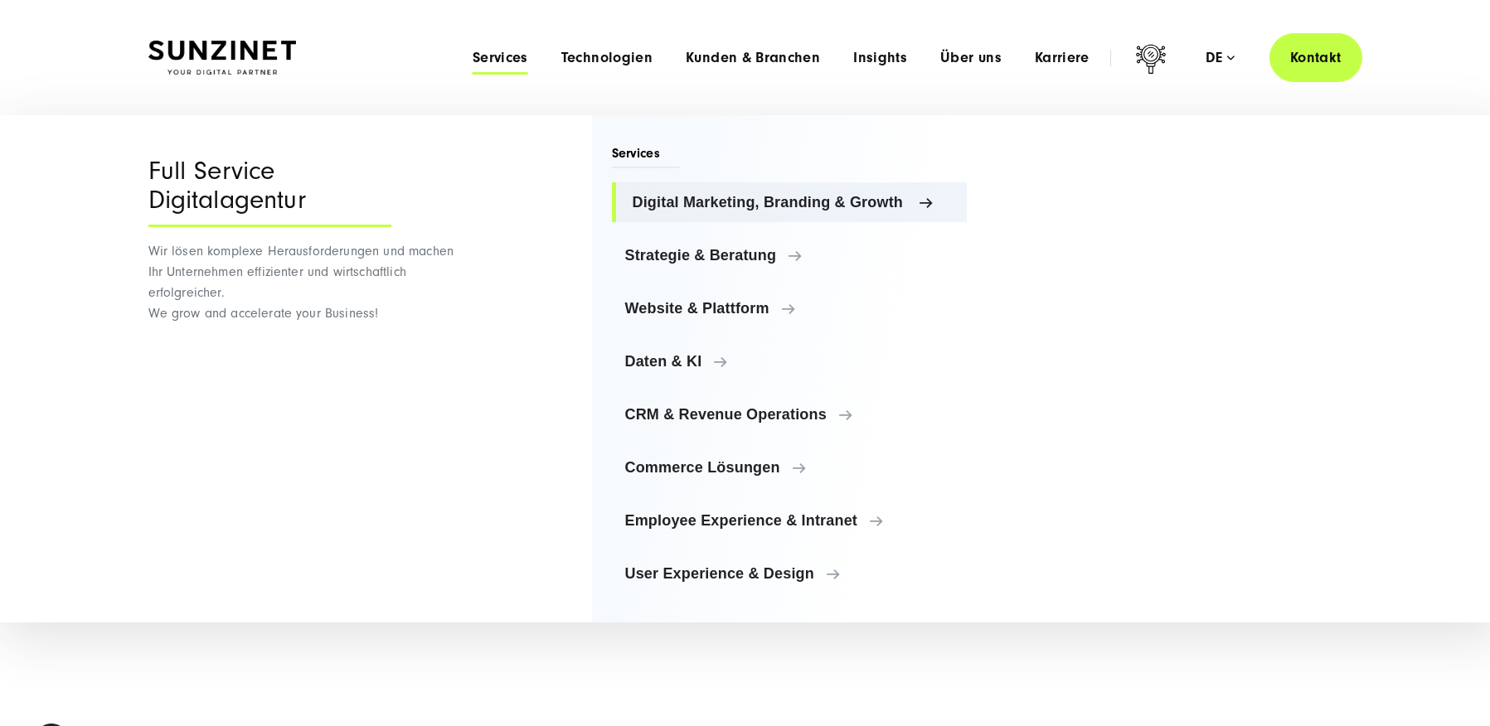
click at [721, 202] on span "Digital Marketing, Branding & Growth" at bounding box center [794, 202] width 322 height 17
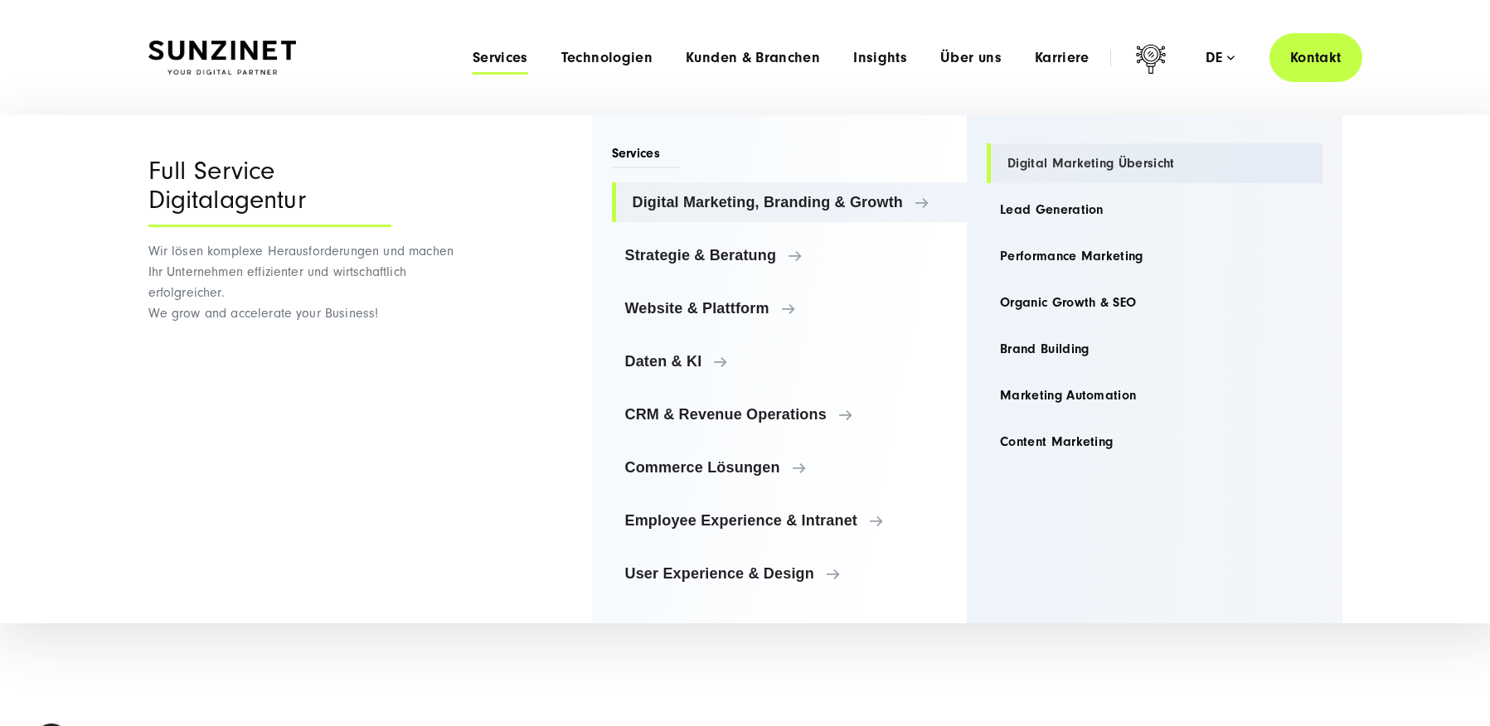
click at [1149, 162] on link "Digital Marketing Übersicht" at bounding box center [1155, 163] width 336 height 40
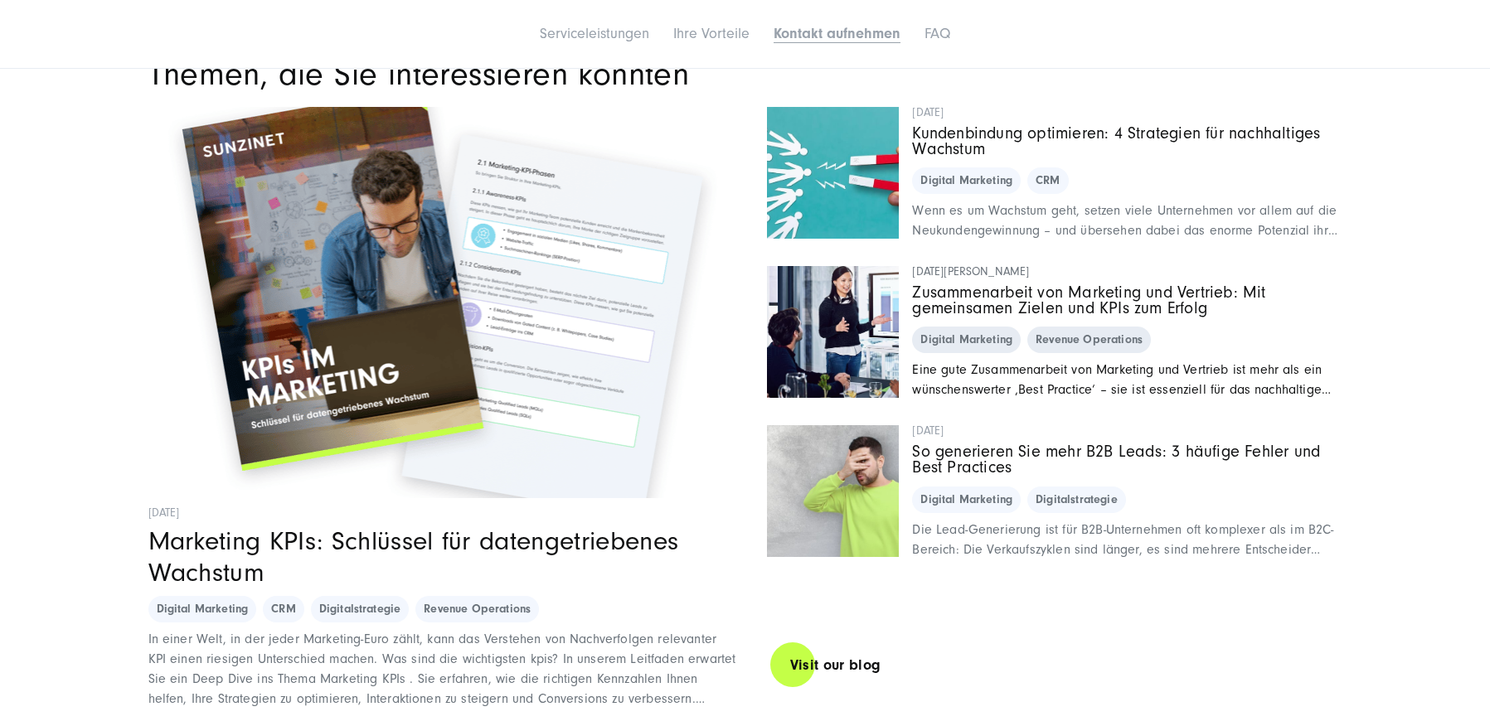
scroll to position [7546, 0]
